Goal: Obtain resource: Obtain resource

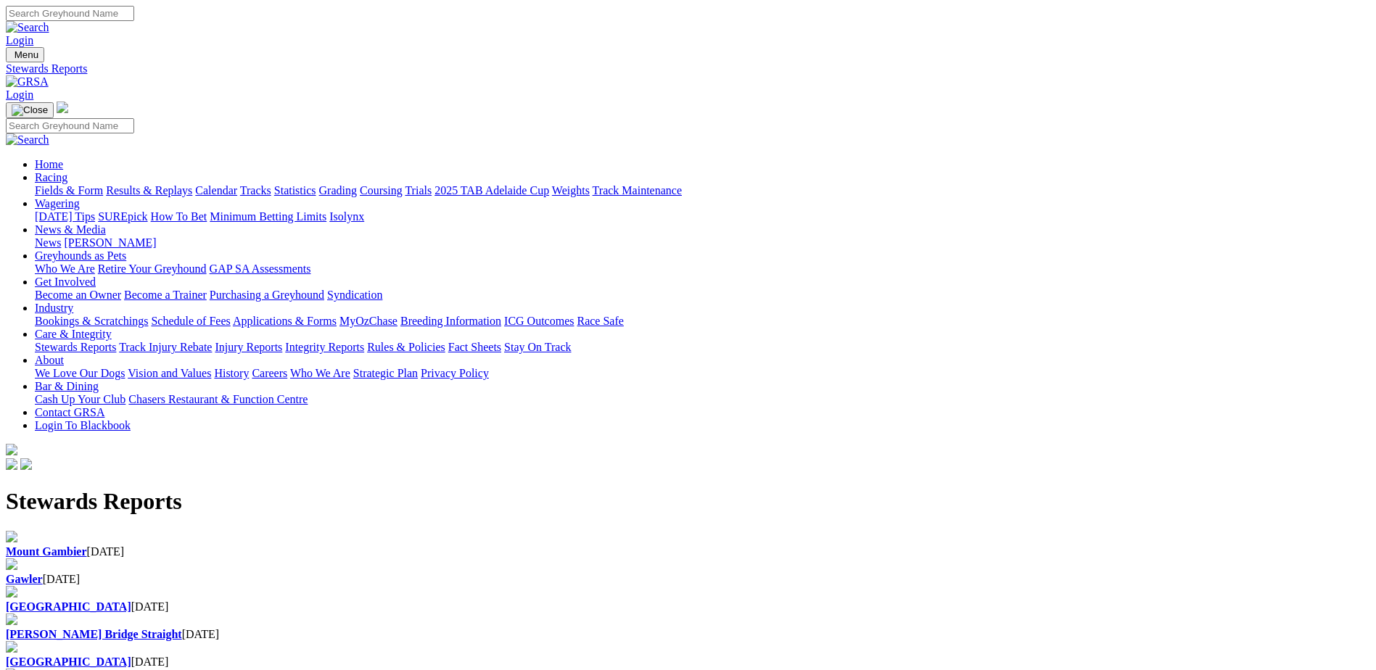
click at [43, 573] on b "Gawler" at bounding box center [24, 579] width 37 height 12
click at [274, 546] on div "Mount Gambier 04 Sep 2025" at bounding box center [688, 552] width 1365 height 13
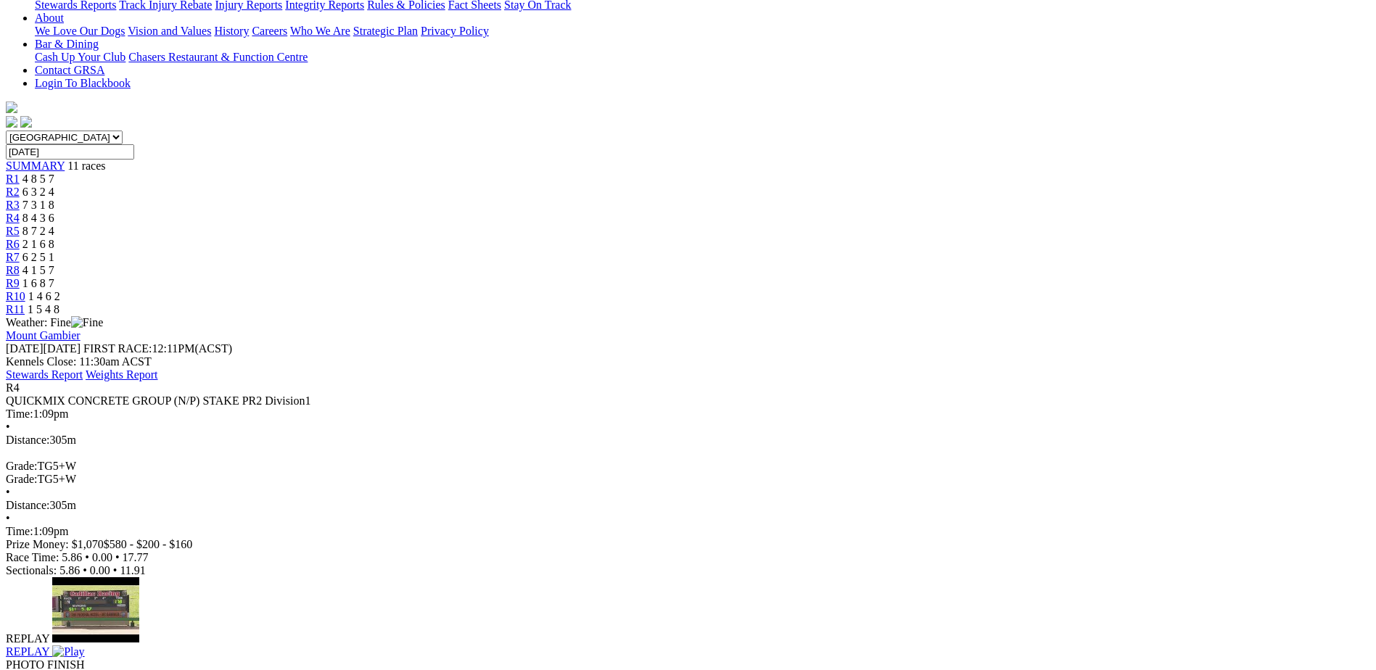
scroll to position [363, 0]
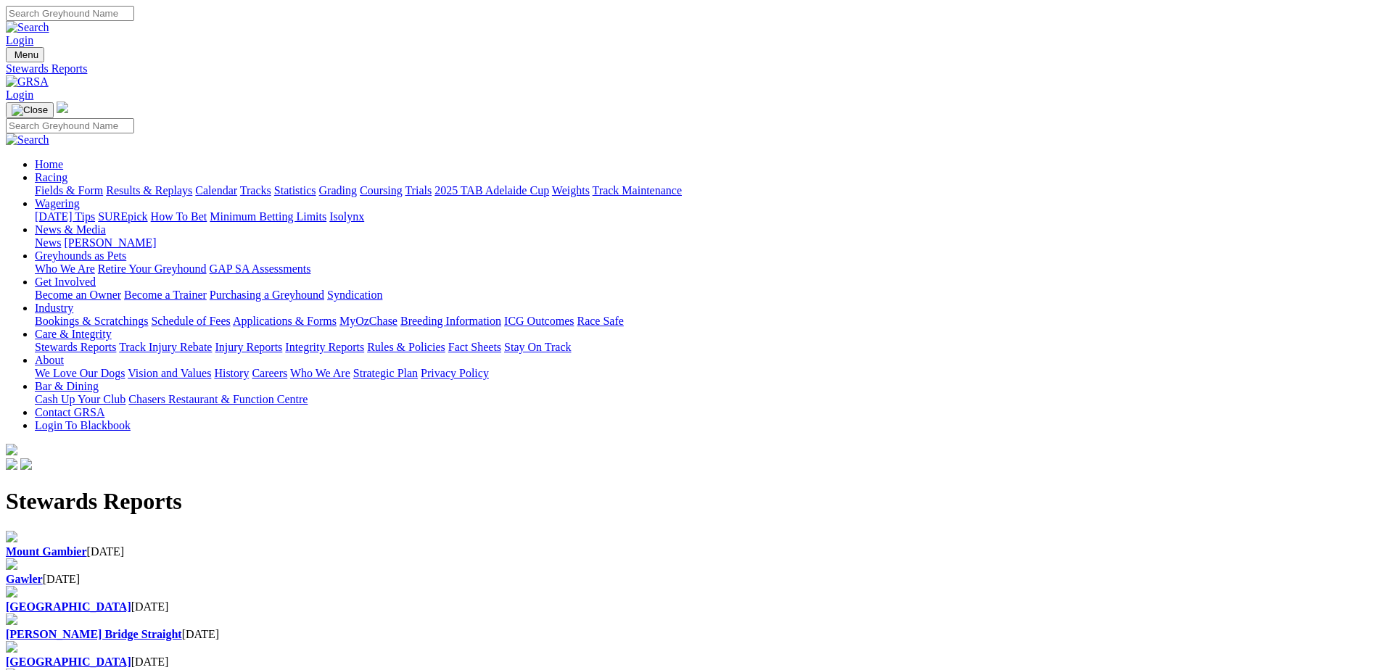
click at [316, 546] on div "Mount Gambier [DATE]" at bounding box center [688, 552] width 1365 height 13
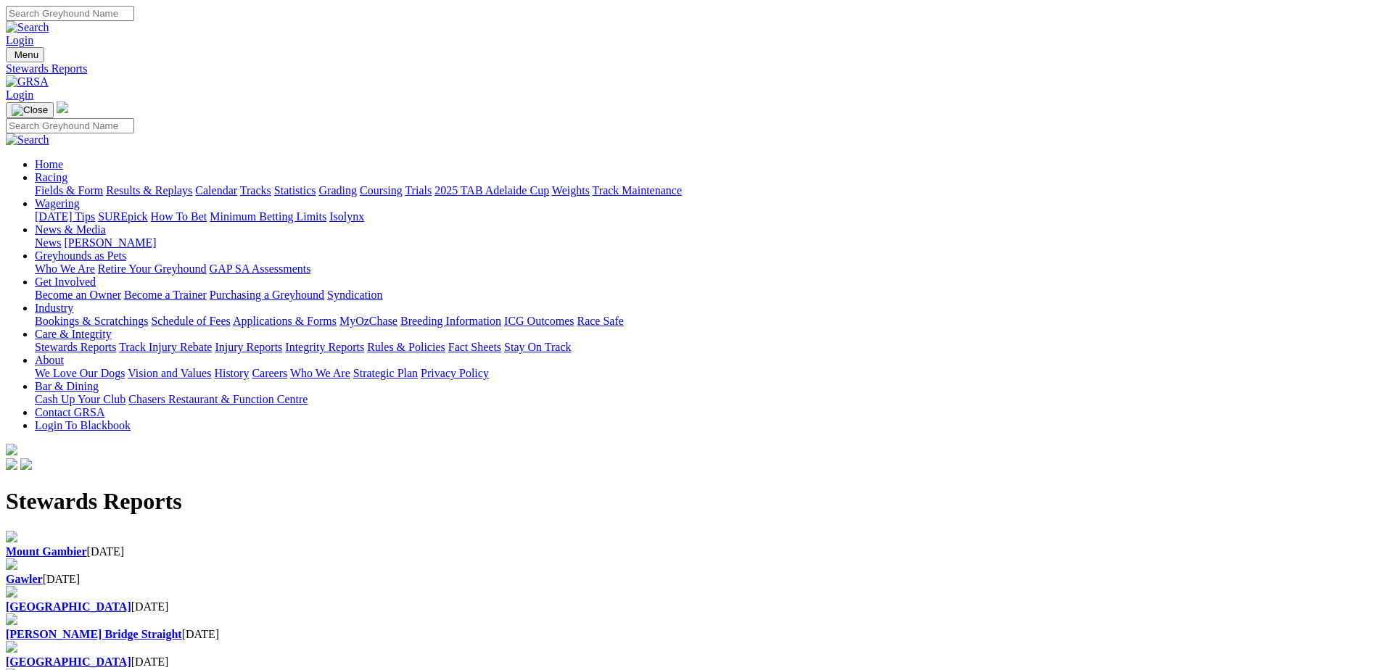
click at [212, 341] on link "Track Injury Rebate" at bounding box center [165, 347] width 93 height 12
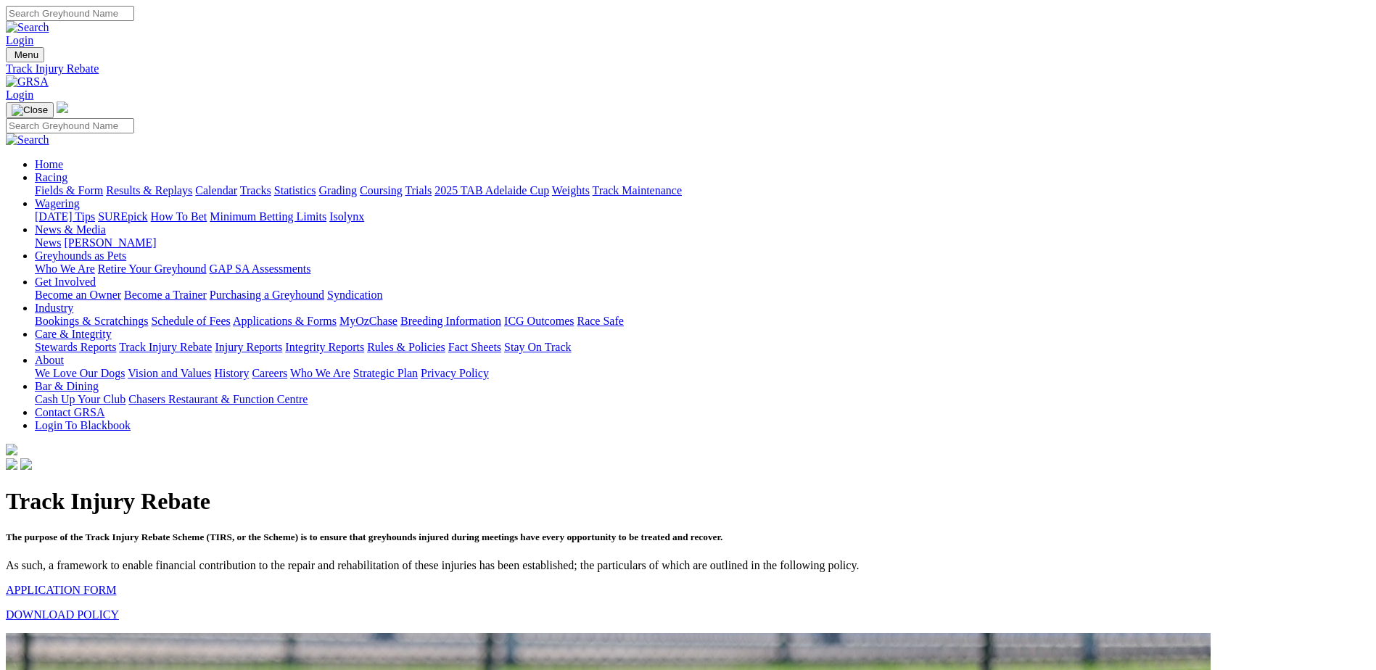
click at [116, 584] on link "APPLICATION FORM" at bounding box center [61, 590] width 110 height 12
click at [119, 609] on link "DOWNLOAD POLICY" at bounding box center [62, 615] width 113 height 12
